Goal: Transaction & Acquisition: Purchase product/service

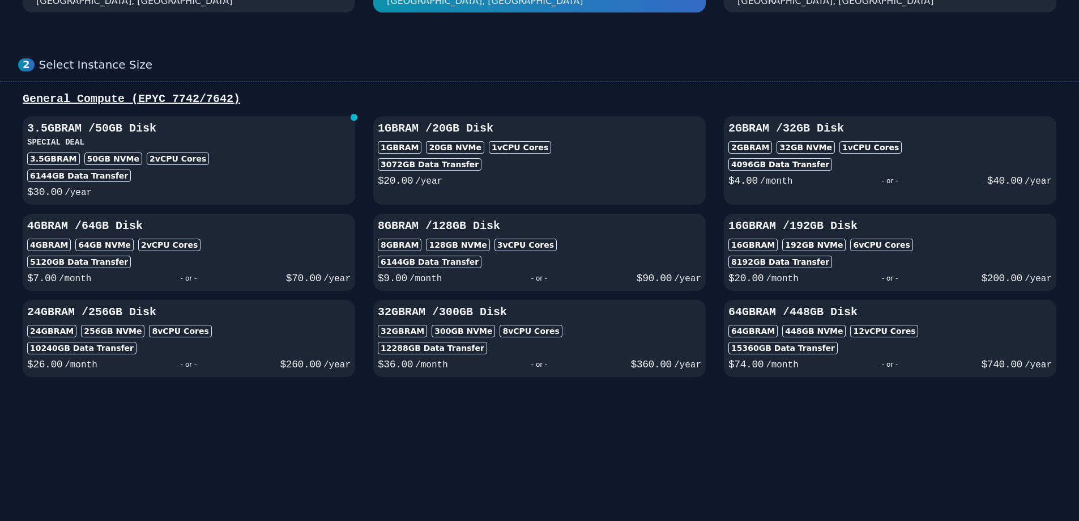
scroll to position [113, 0]
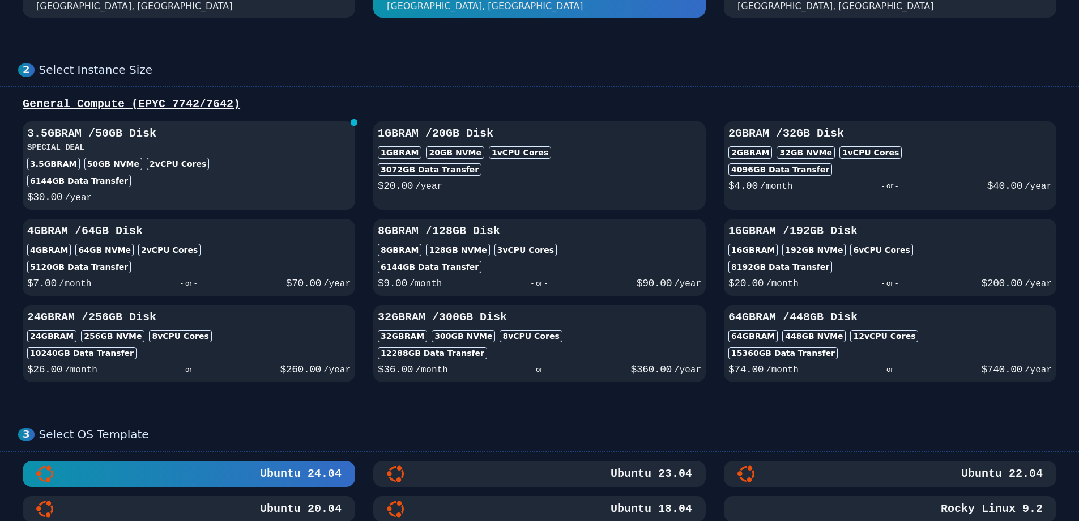
click at [280, 187] on div "6144 GB Data Transfer" at bounding box center [188, 180] width 323 height 12
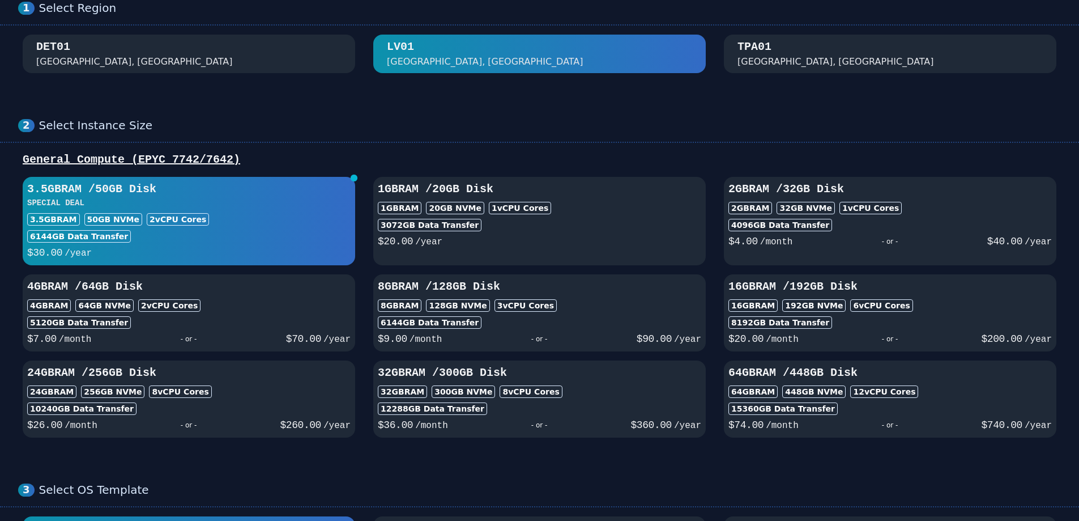
scroll to position [113, 0]
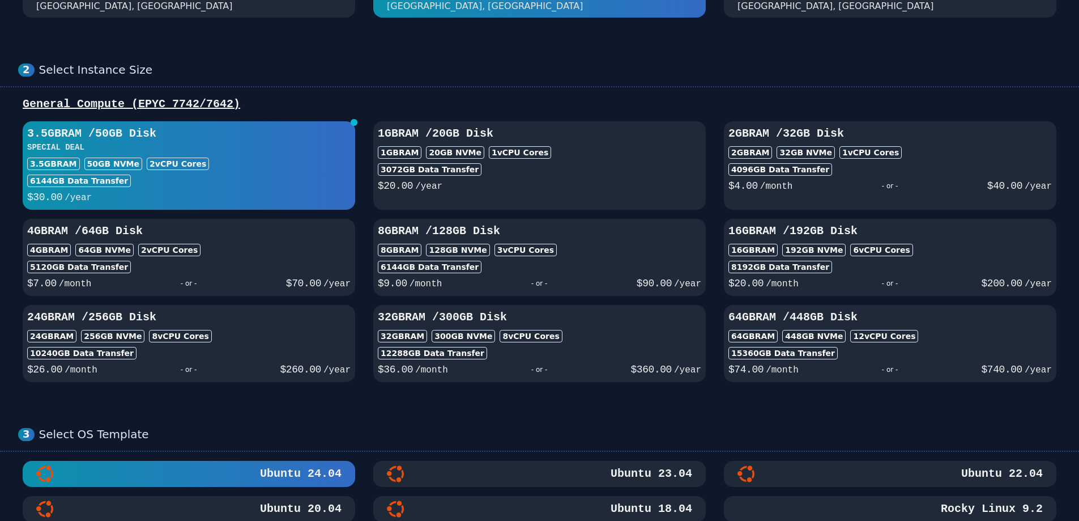
click at [657, 159] on div "1GB RAM 20 GB NVMe 1 vCPU Cores" at bounding box center [539, 152] width 323 height 12
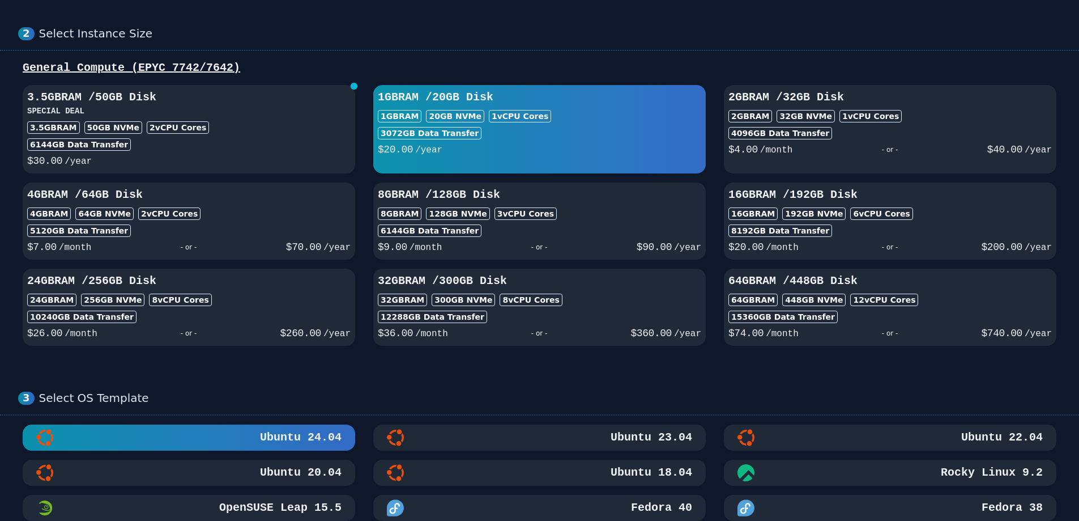
scroll to position [170, 0]
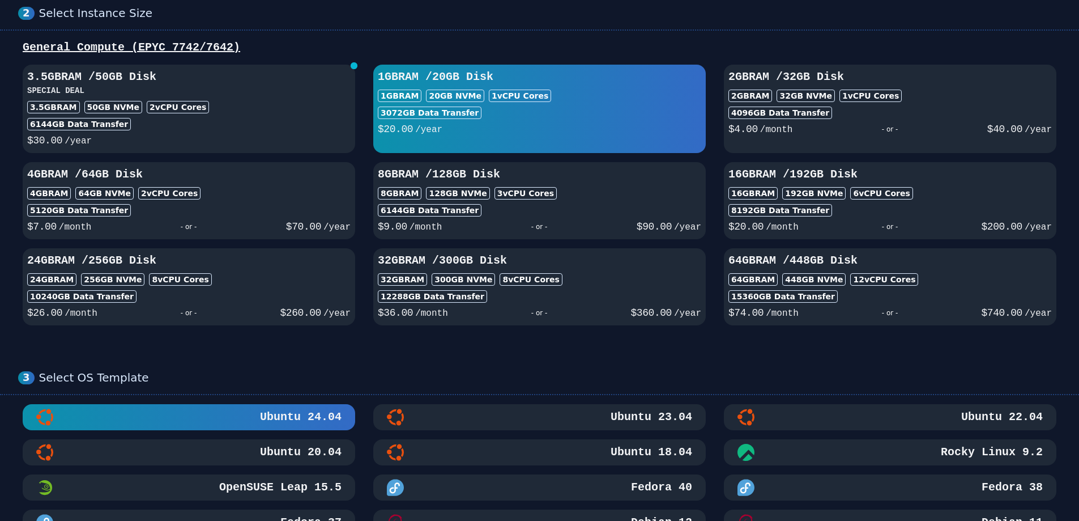
click at [199, 113] on div "2 vCPU Cores" at bounding box center [178, 107] width 62 height 12
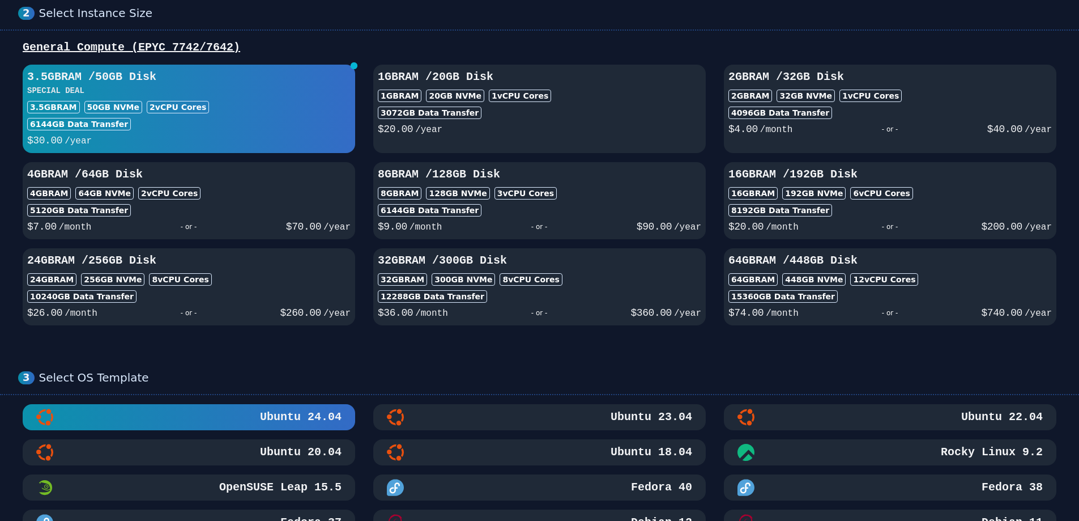
click at [209, 113] on div "2 vCPU Cores" at bounding box center [178, 107] width 62 height 12
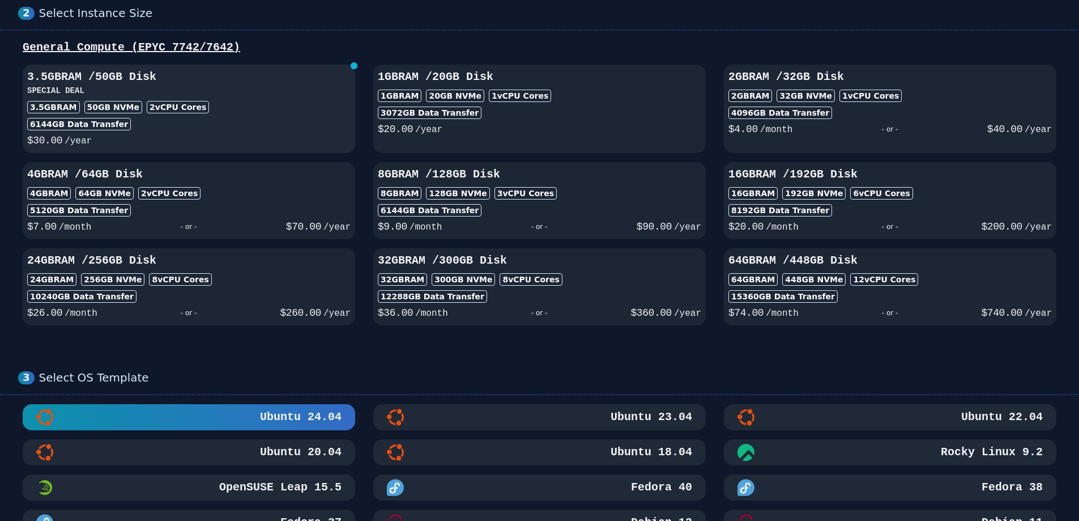
click at [209, 113] on div "2 vCPU Cores" at bounding box center [178, 107] width 62 height 12
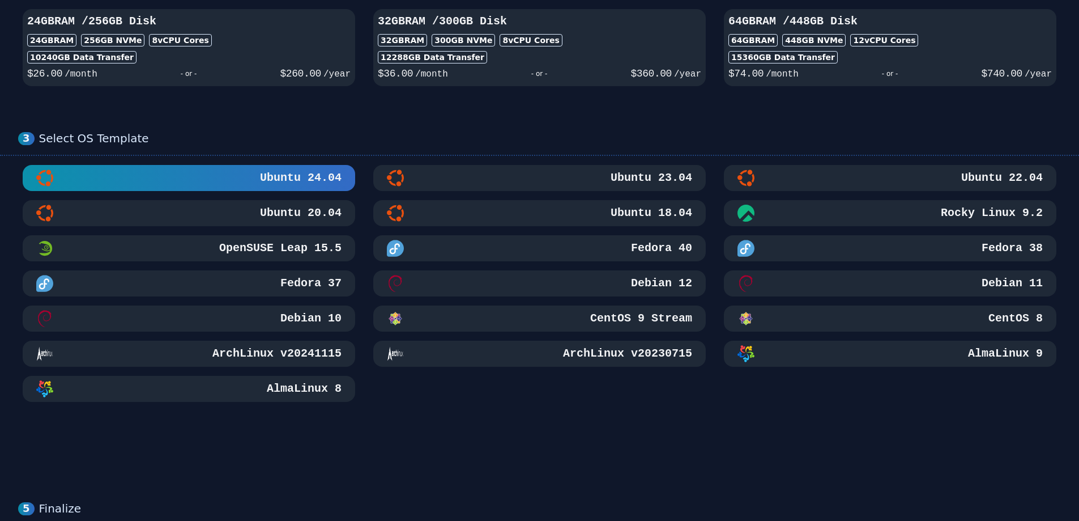
scroll to position [680, 0]
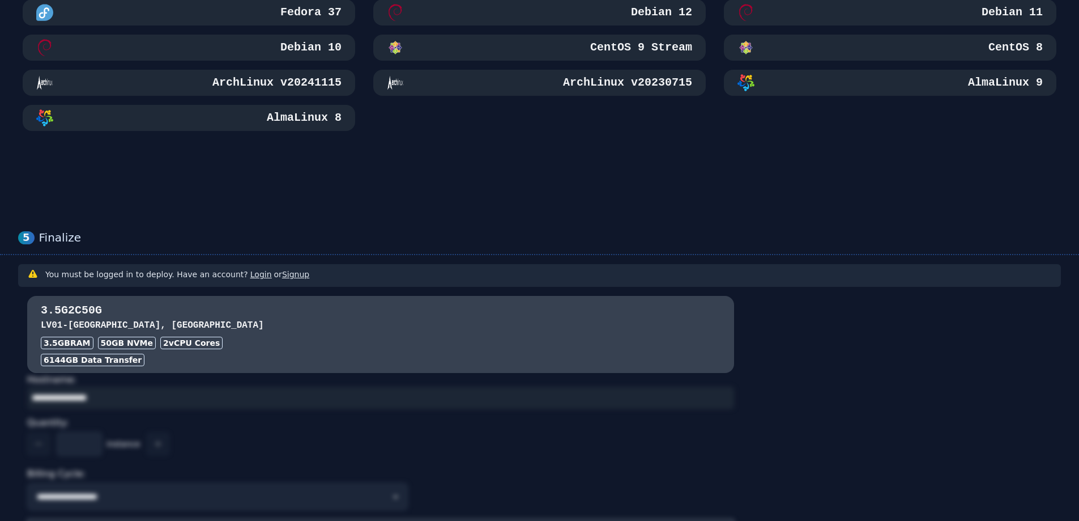
click at [434, 21] on div "Debian 12" at bounding box center [539, 12] width 305 height 17
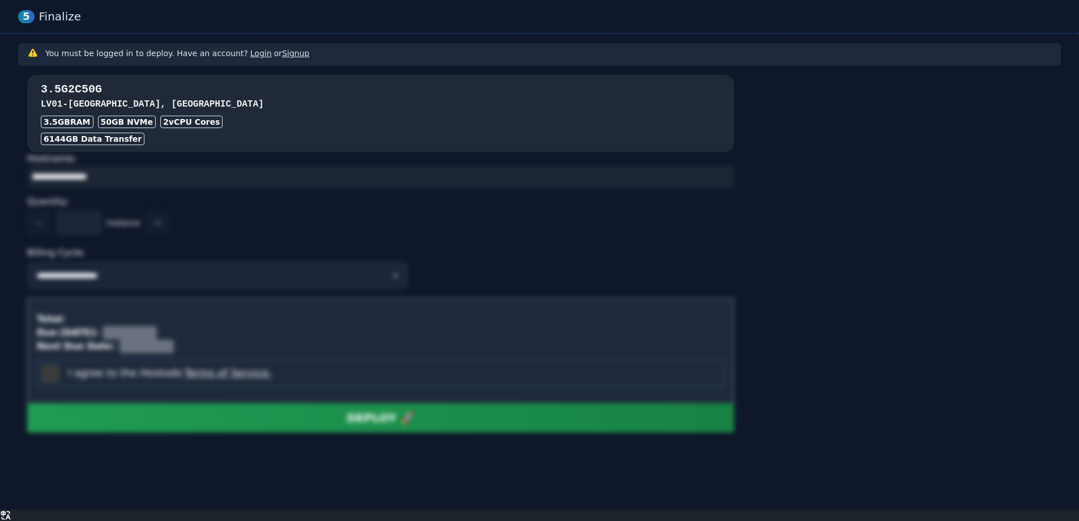
scroll to position [1113, 0]
click at [298, 141] on div "3.5G2C50G LV01 - [GEOGRAPHIC_DATA] 3.5GB RAM 50 GB NVMe 2 vCPU Cores 6144 GB Da…" at bounding box center [380, 113] width 707 height 63
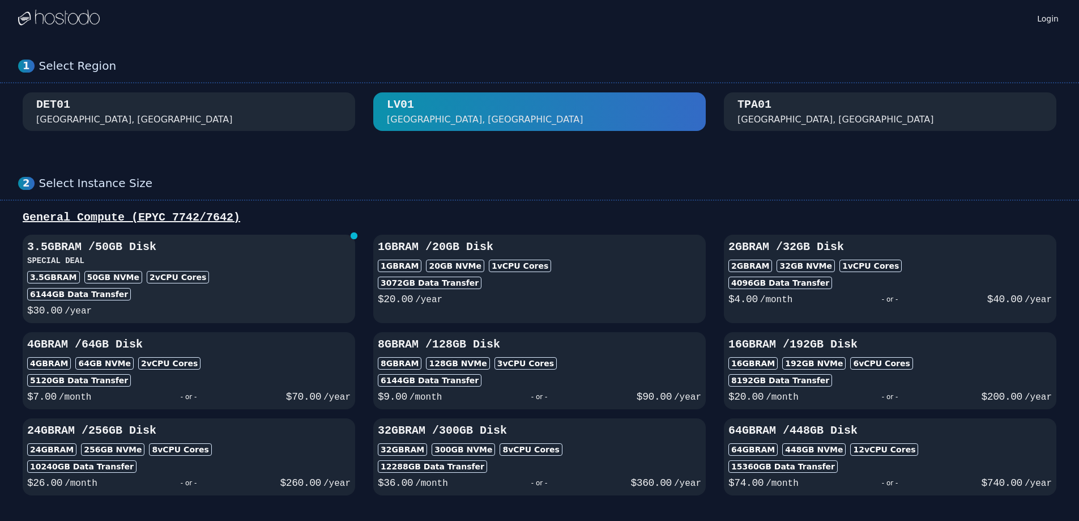
click at [276, 283] on div "3.5GB RAM 50 GB NVMe 2 vCPU Cores" at bounding box center [188, 277] width 323 height 12
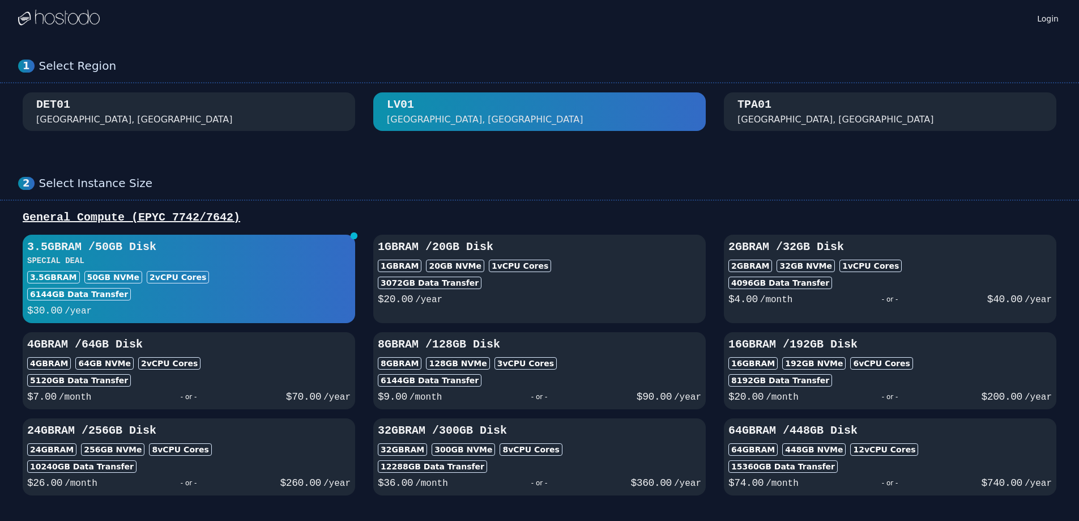
click at [67, 225] on div "General Compute (EPYC 7742/7642)" at bounding box center [539, 218] width 1043 height 16
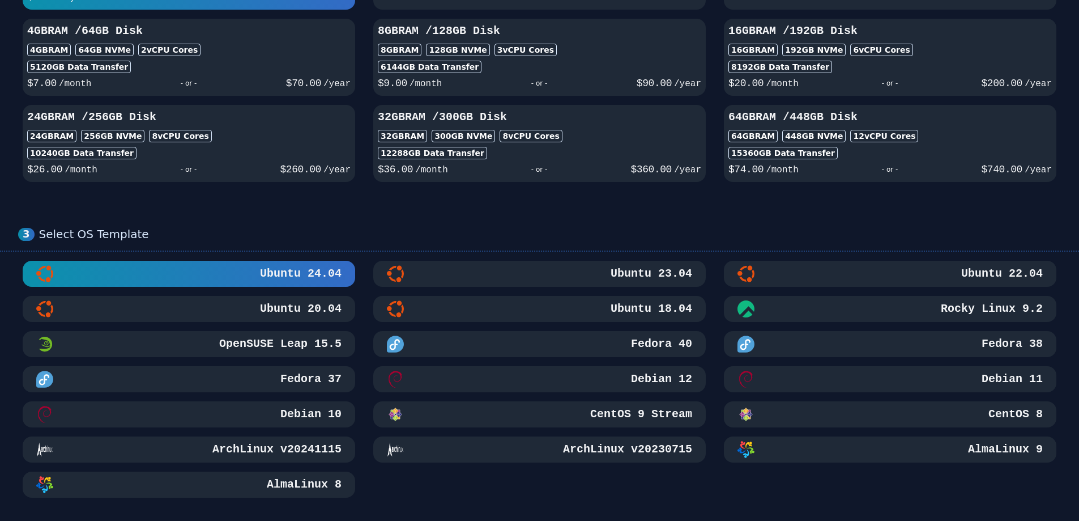
scroll to position [113, 0]
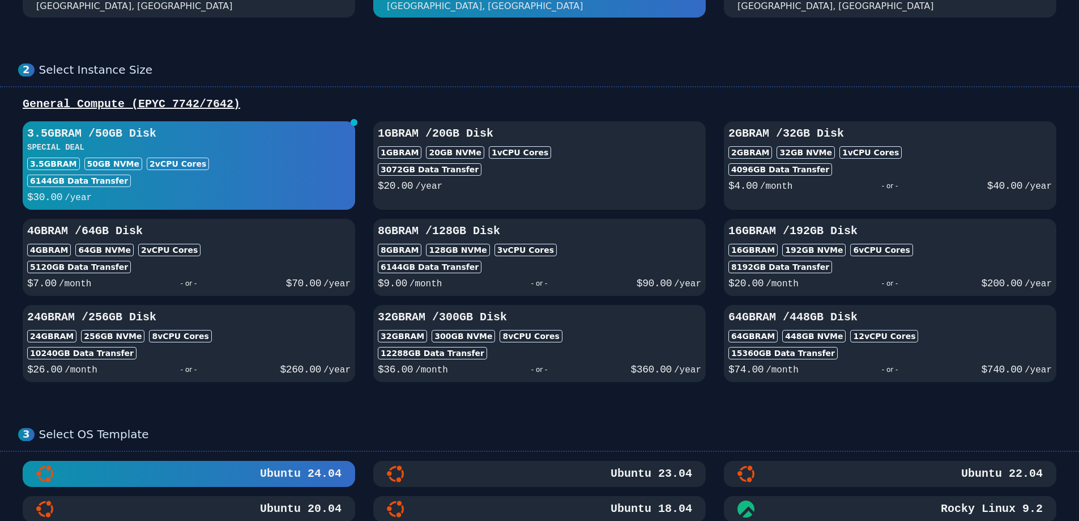
drag, startPoint x: 161, startPoint y: 272, endPoint x: 74, endPoint y: 215, distance: 105.1
click at [74, 205] on div "3.5GB RAM / 50 GB Disk SPECIAL DEAL 3.5GB RAM 50 GB NVMe 2 vCPU Cores 6144 GB D…" at bounding box center [189, 165] width 332 height 79
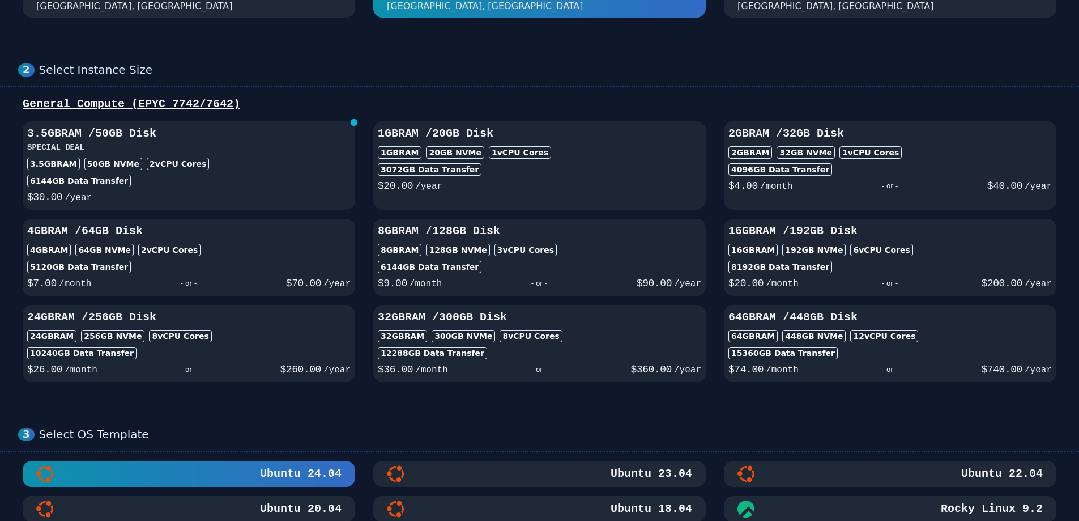
click at [198, 112] on div "General Compute (EPYC 7742/7642)" at bounding box center [539, 104] width 1043 height 16
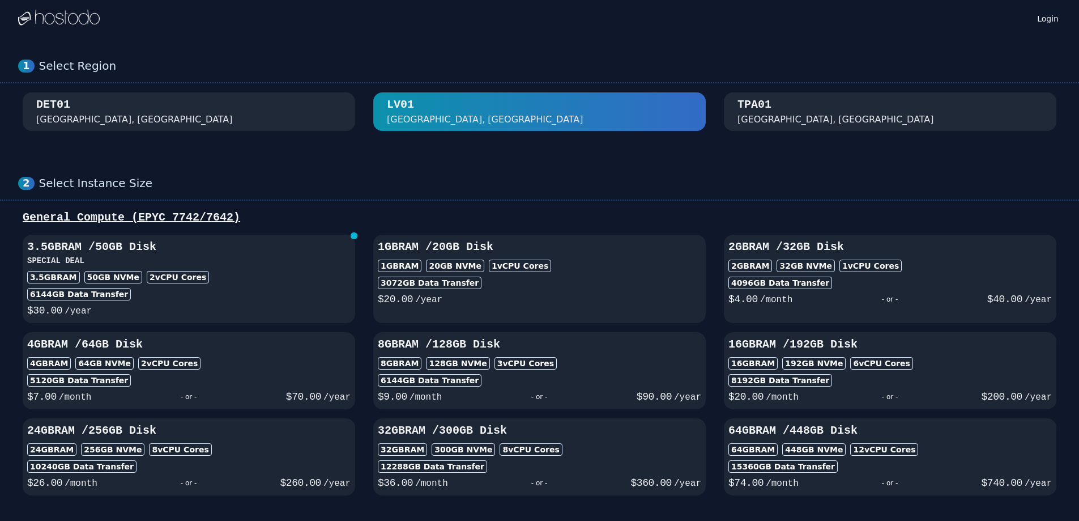
click at [847, 212] on div "2 Select Instance Size General Compute (EPYC 7742/7642) 3.5GB RAM / 50 GB Disk …" at bounding box center [539, 335] width 1079 height 364
